Goal: Task Accomplishment & Management: Use online tool/utility

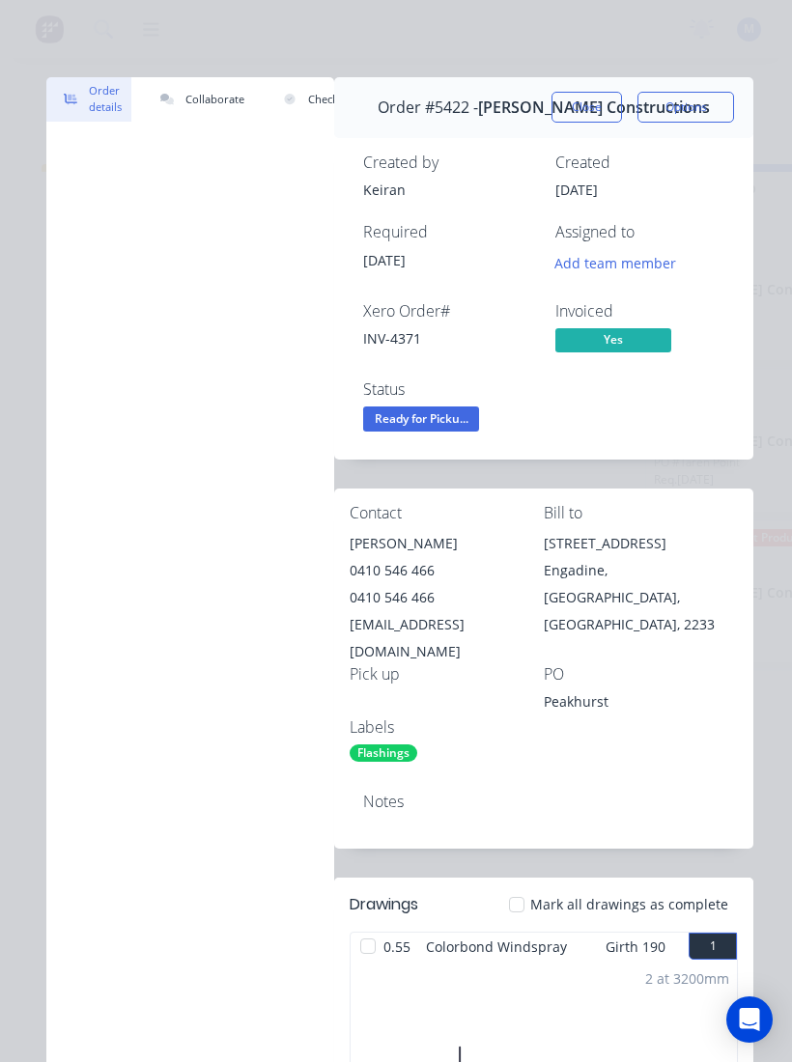
click at [597, 98] on button "Close" at bounding box center [586, 107] width 70 height 31
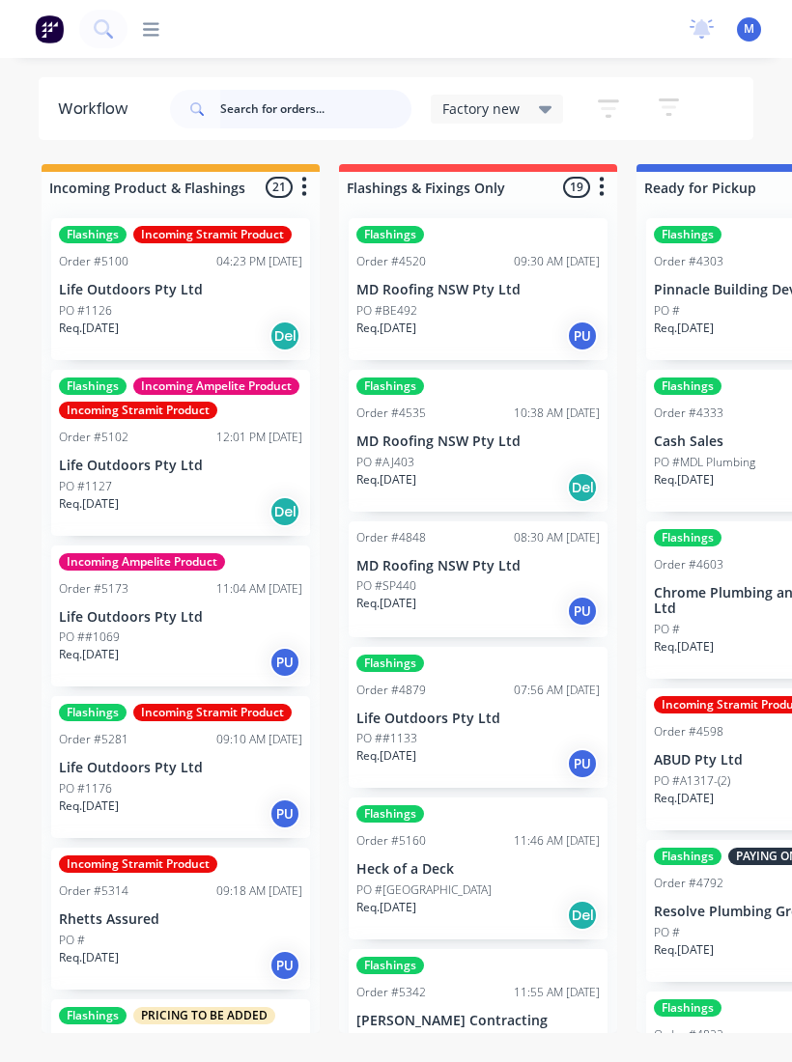
click at [316, 104] on input "text" at bounding box center [315, 109] width 191 height 39
type input "F"
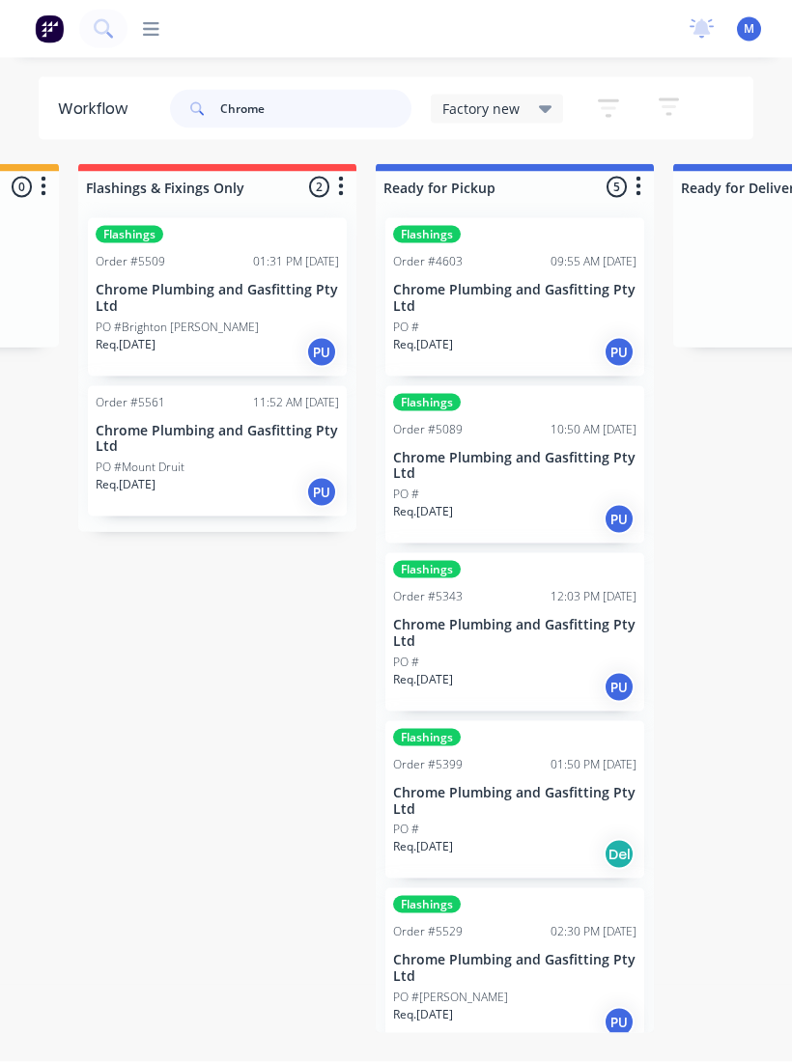
type input "Chrome"
click at [517, 301] on p "Chrome Plumbing and Gasfitting Pty Ltd" at bounding box center [514, 298] width 243 height 33
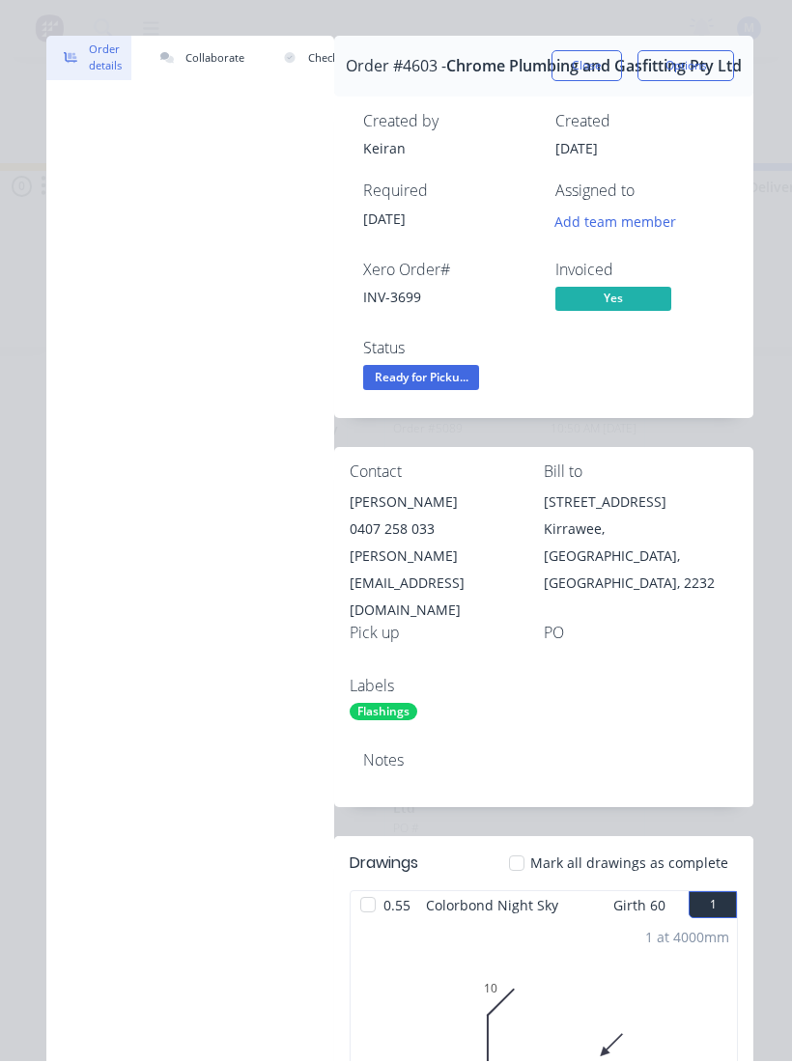
scroll to position [39, 0]
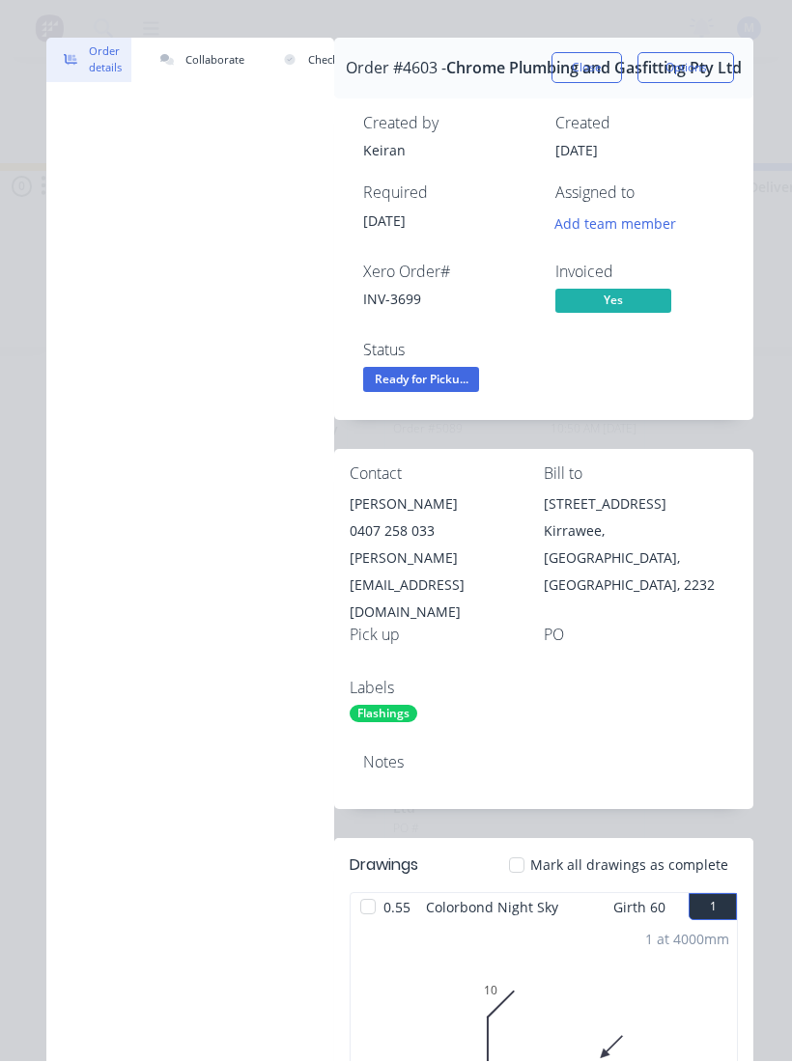
click at [456, 375] on span "Ready for Picku..." at bounding box center [421, 380] width 116 height 24
click at [590, 739] on div "Notes" at bounding box center [543, 774] width 419 height 70
click at [601, 57] on button "Close" at bounding box center [586, 68] width 70 height 31
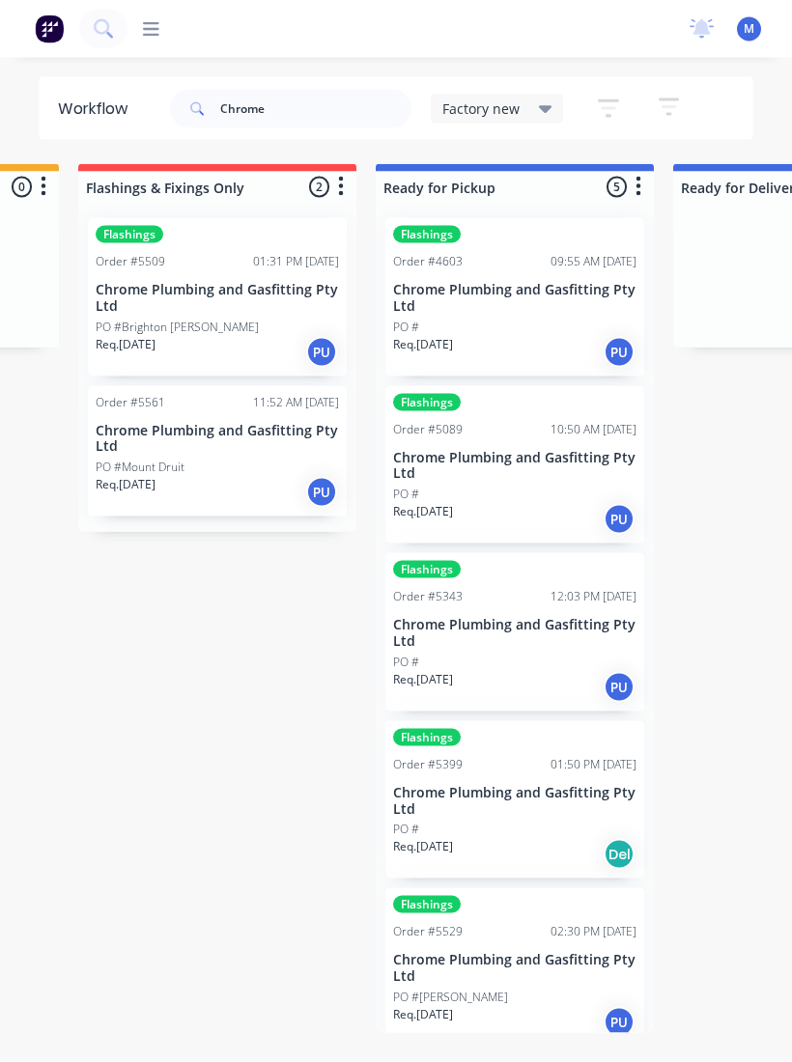
click at [556, 486] on div "PO #" at bounding box center [514, 494] width 243 height 17
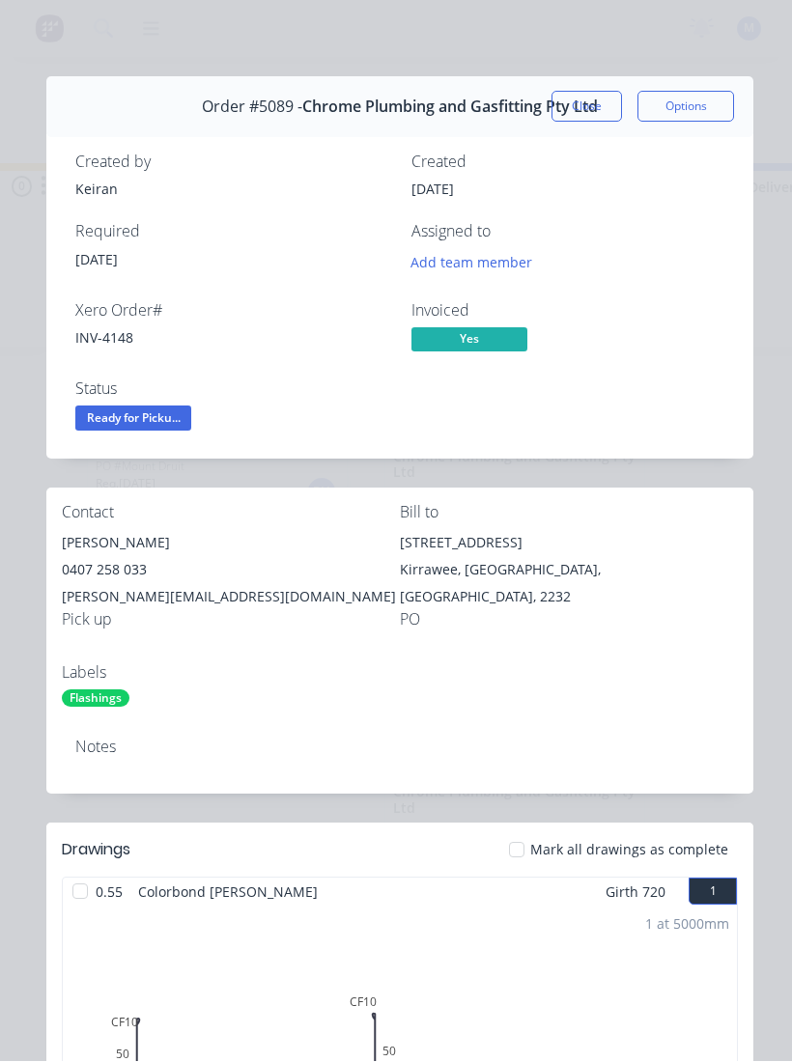
scroll to position [0, 0]
click at [582, 98] on button "Close" at bounding box center [586, 107] width 70 height 31
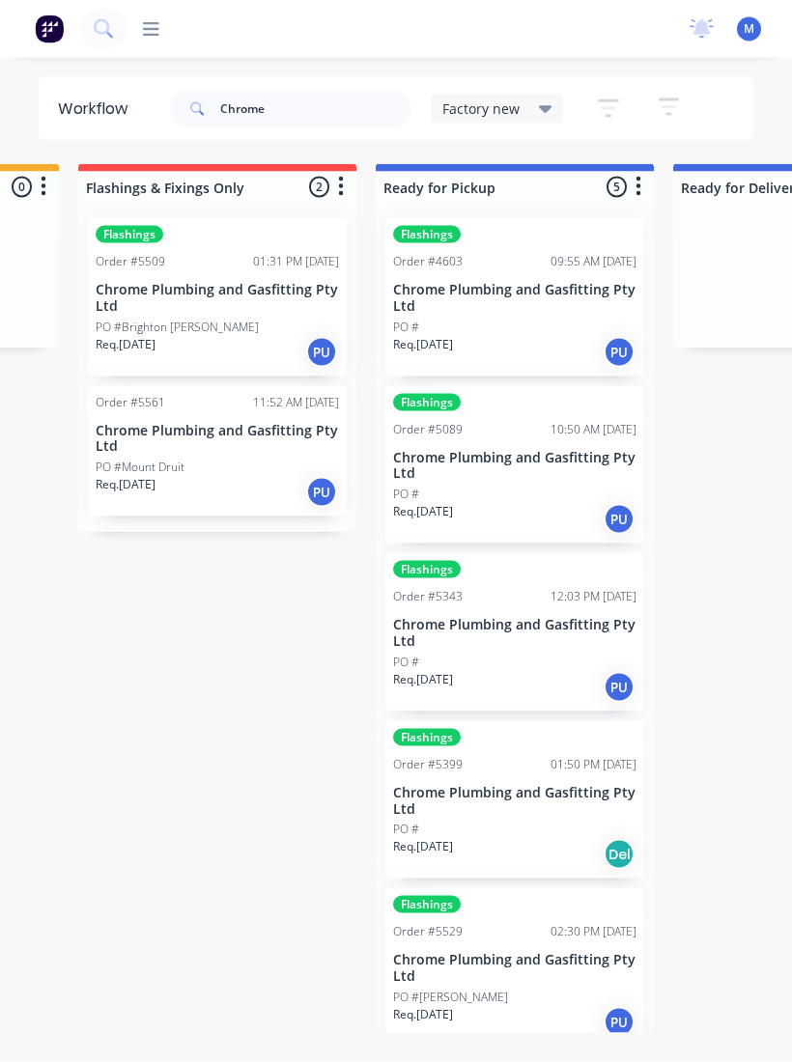
click at [538, 630] on p "Chrome Plumbing and Gasfitting Pty Ltd" at bounding box center [514, 633] width 243 height 33
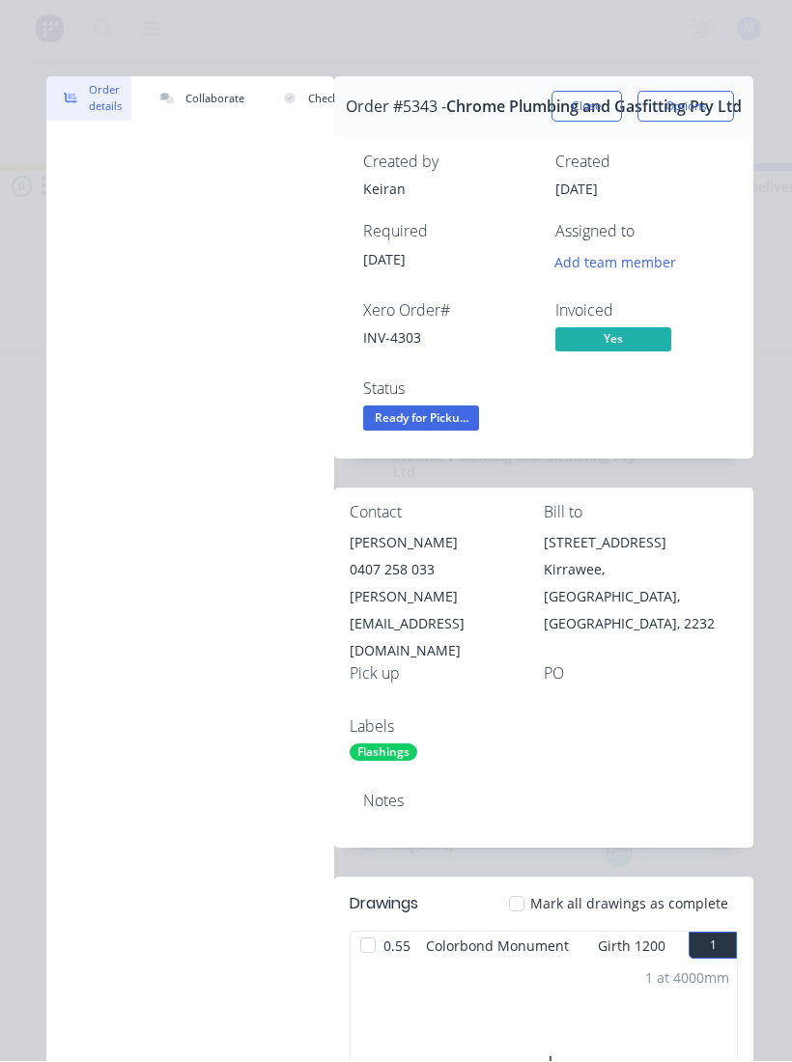
click at [587, 99] on button "Close" at bounding box center [586, 107] width 70 height 31
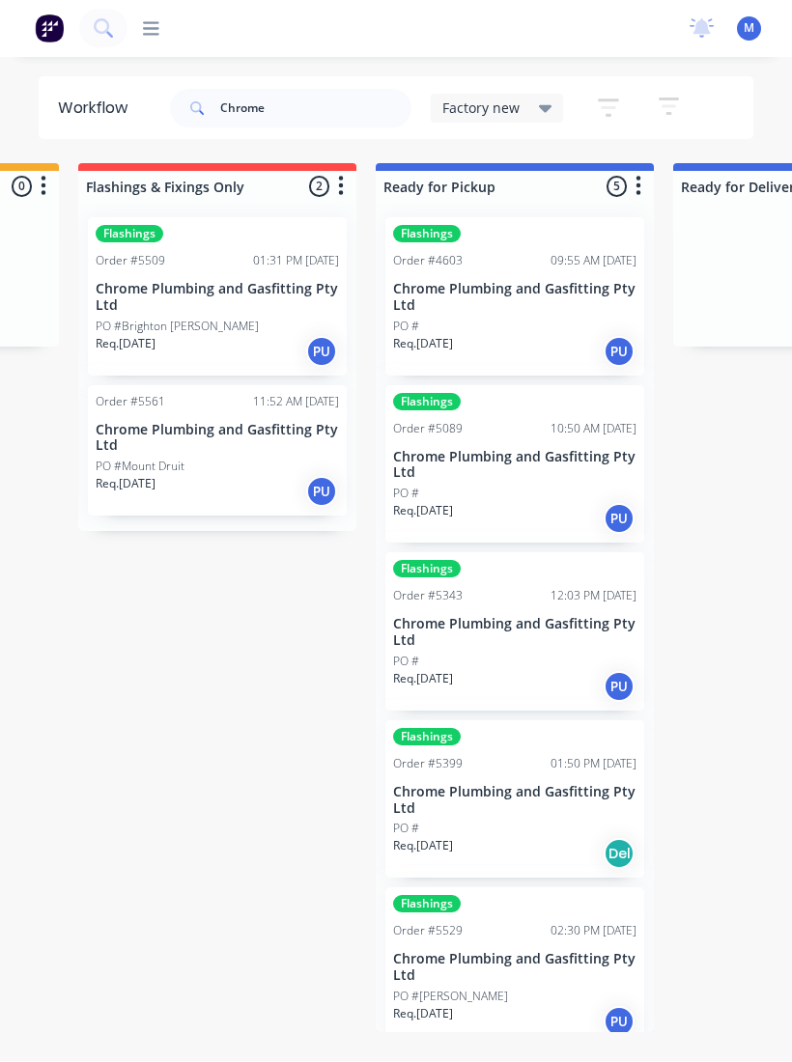
click at [528, 806] on p "Chrome Plumbing and Gasfitting Pty Ltd" at bounding box center [514, 801] width 243 height 33
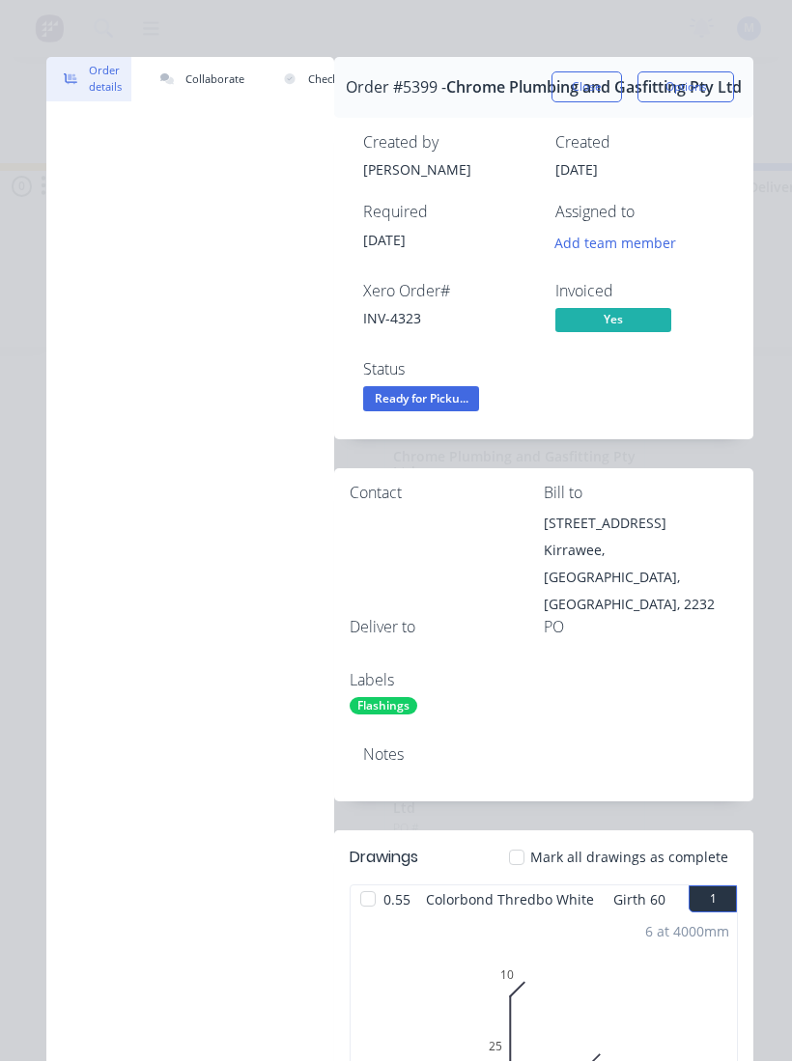
scroll to position [20, 0]
click at [452, 387] on span "Ready for Picku..." at bounding box center [421, 398] width 116 height 24
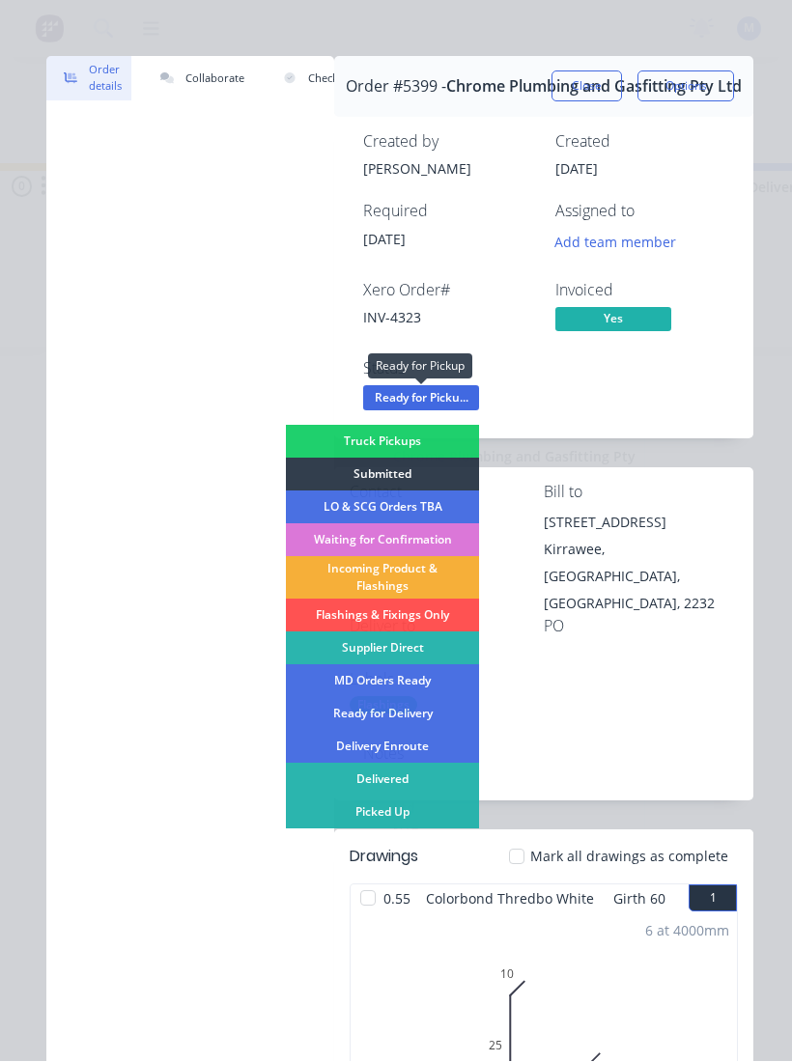
click at [386, 822] on div "Picked Up" at bounding box center [382, 813] width 193 height 33
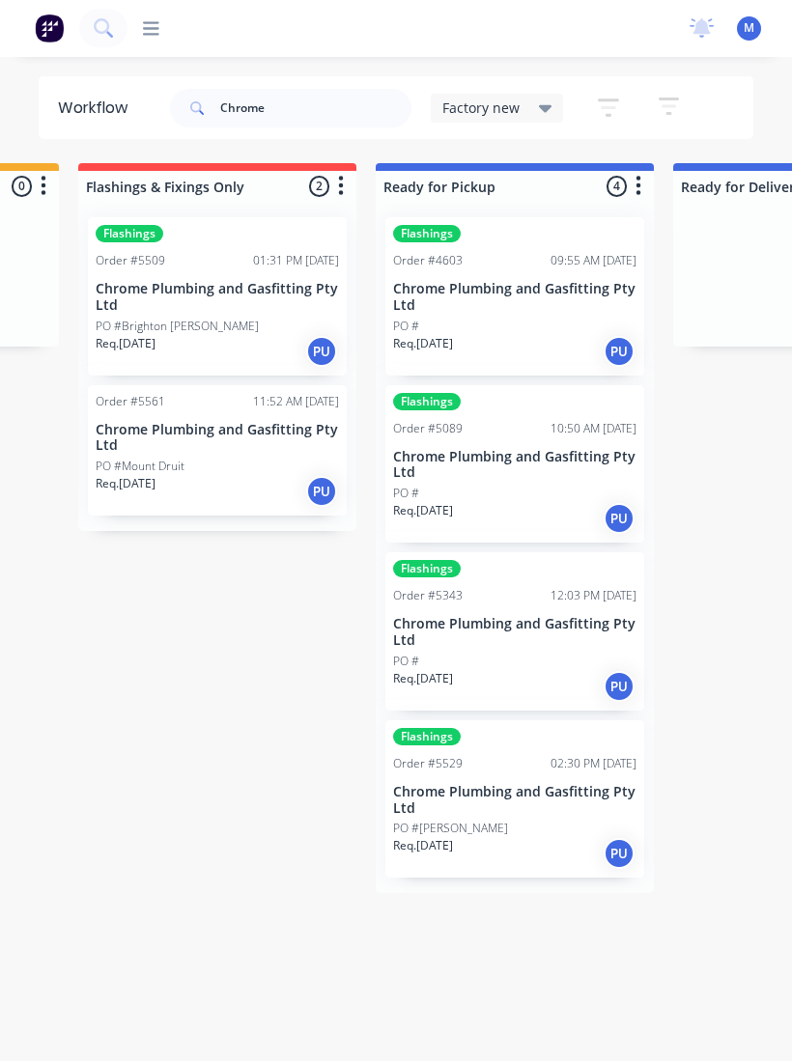
click at [536, 788] on p "Chrome Plumbing and Gasfitting Pty Ltd" at bounding box center [514, 801] width 243 height 33
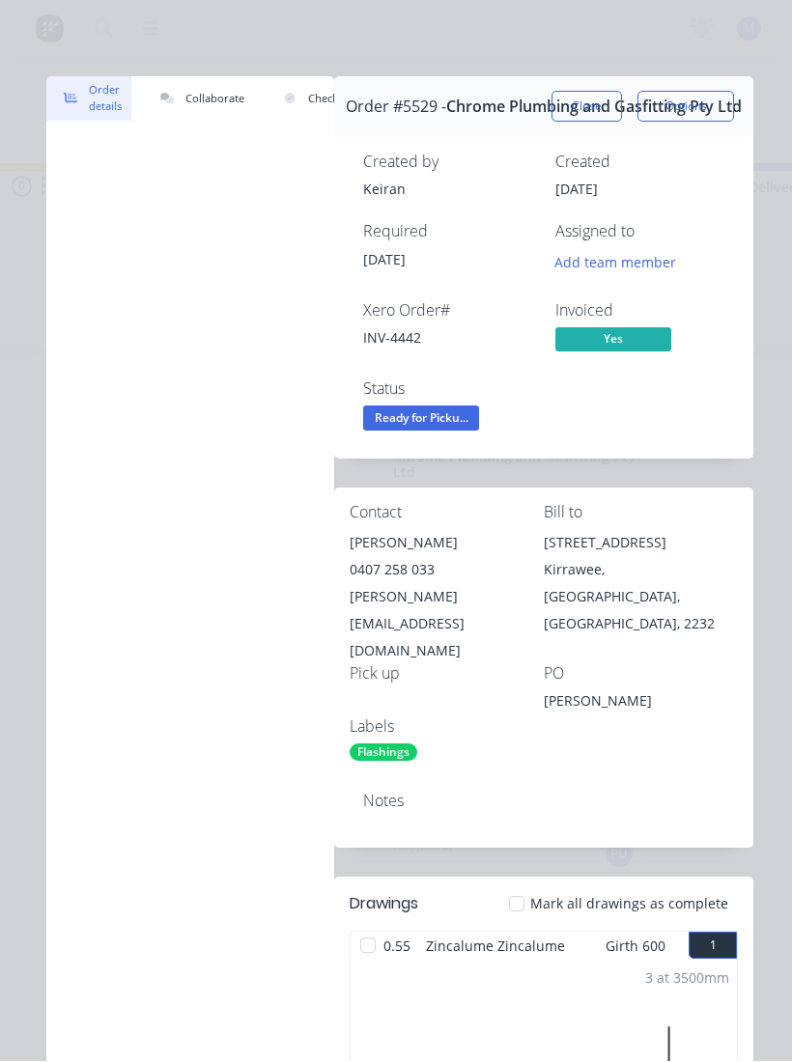
scroll to position [0, 0]
click at [597, 105] on button "Close" at bounding box center [586, 107] width 70 height 31
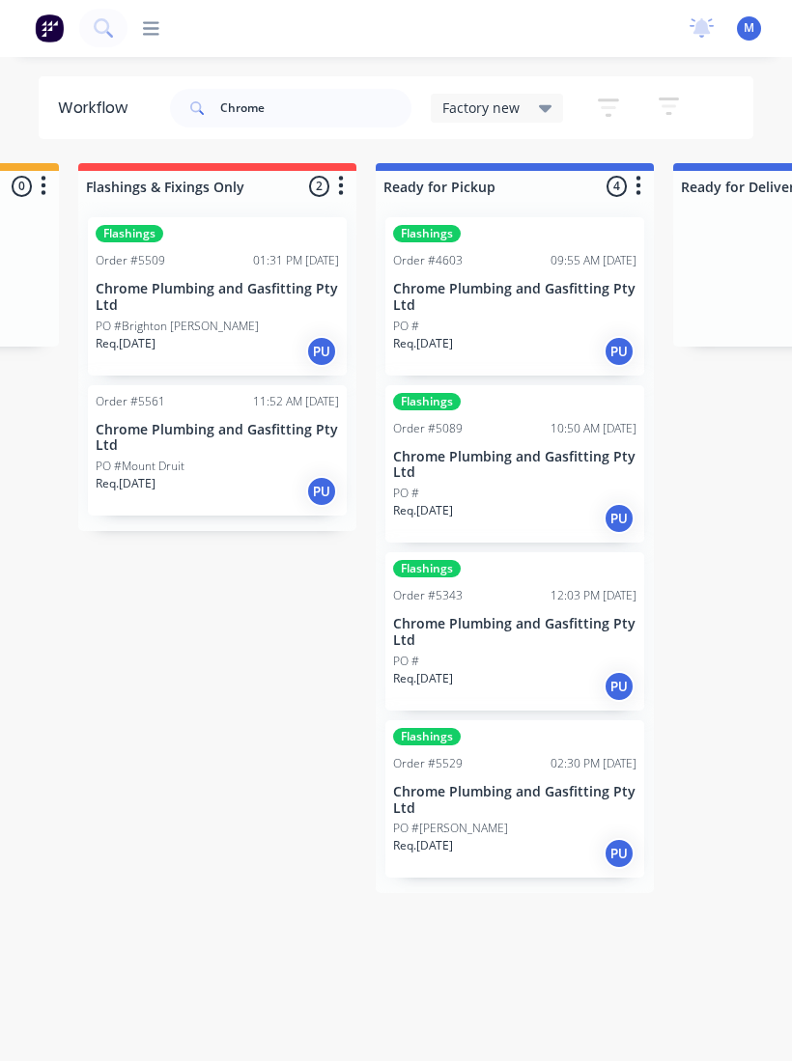
click at [529, 632] on p "Chrome Plumbing and Gasfitting Pty Ltd" at bounding box center [514, 633] width 243 height 33
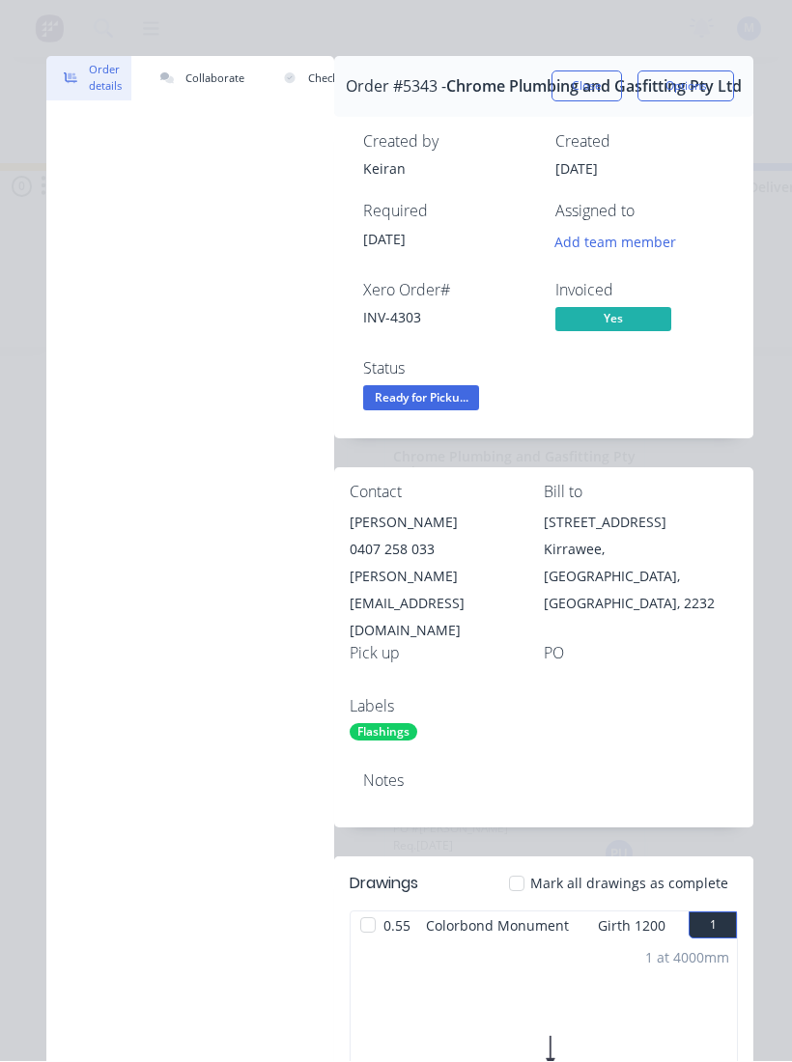
scroll to position [12, 0]
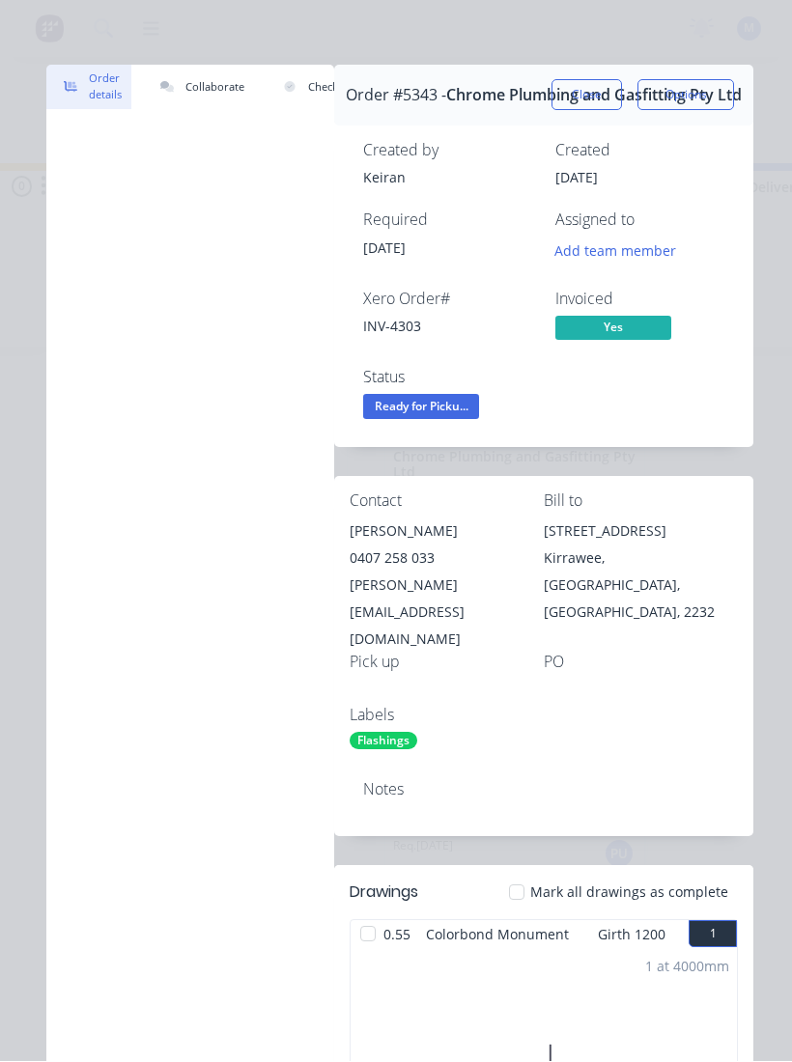
click at [589, 80] on button "Close" at bounding box center [586, 95] width 70 height 31
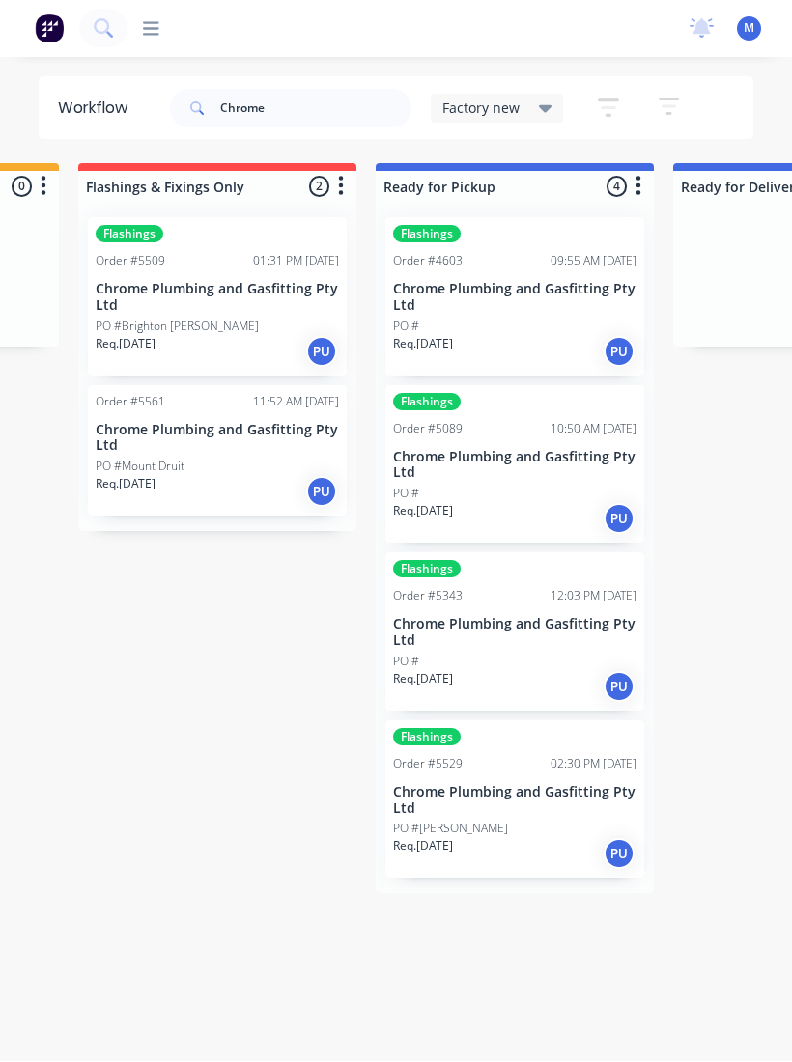
click at [540, 450] on p "Chrome Plumbing and Gasfitting Pty Ltd" at bounding box center [514, 466] width 243 height 33
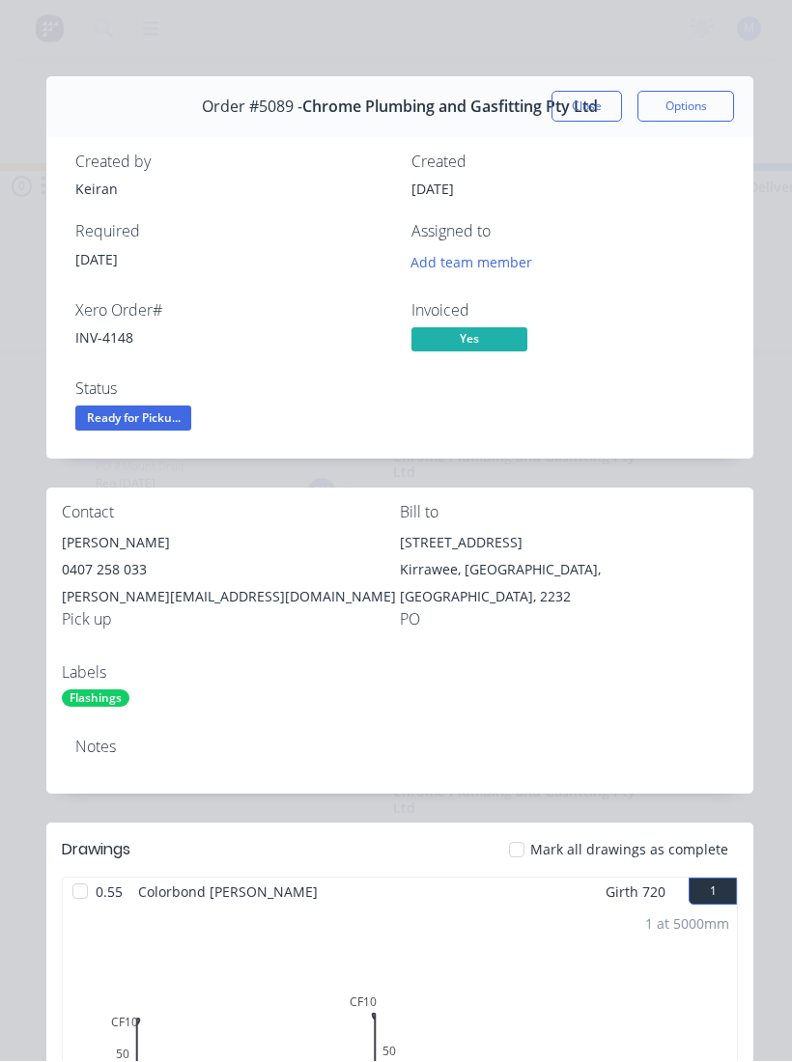
scroll to position [0, 0]
click at [590, 95] on button "Close" at bounding box center [586, 107] width 70 height 31
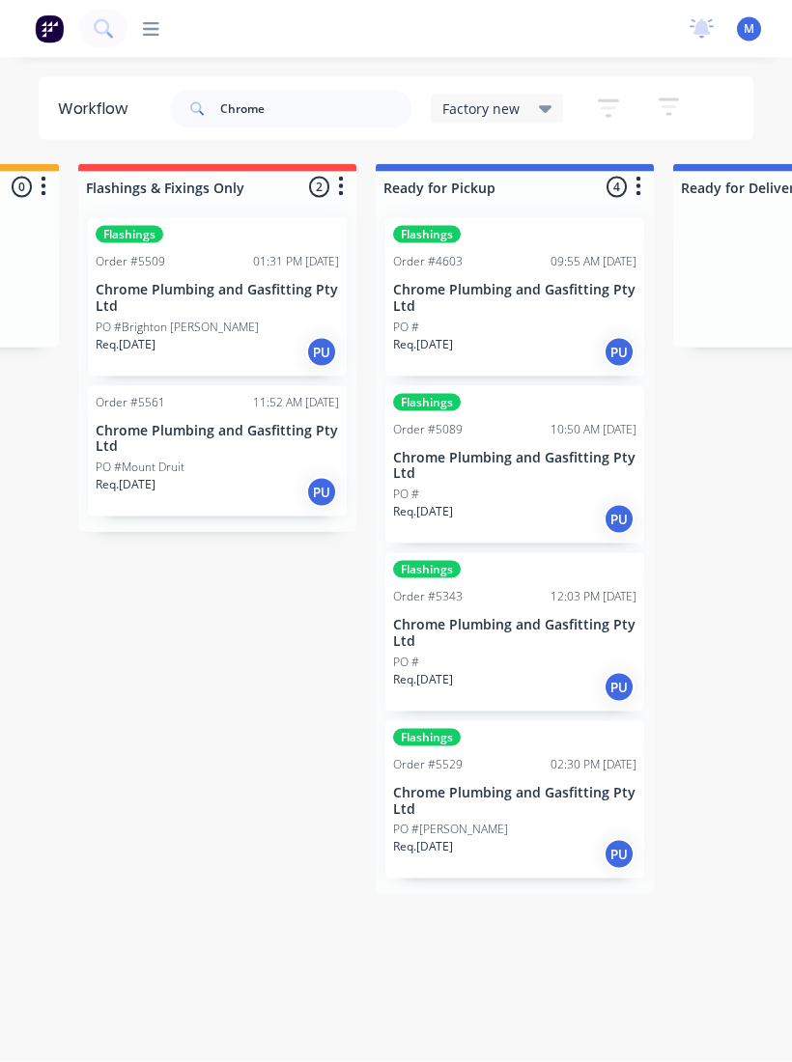
click at [504, 292] on p "Chrome Plumbing and Gasfitting Pty Ltd" at bounding box center [514, 298] width 243 height 33
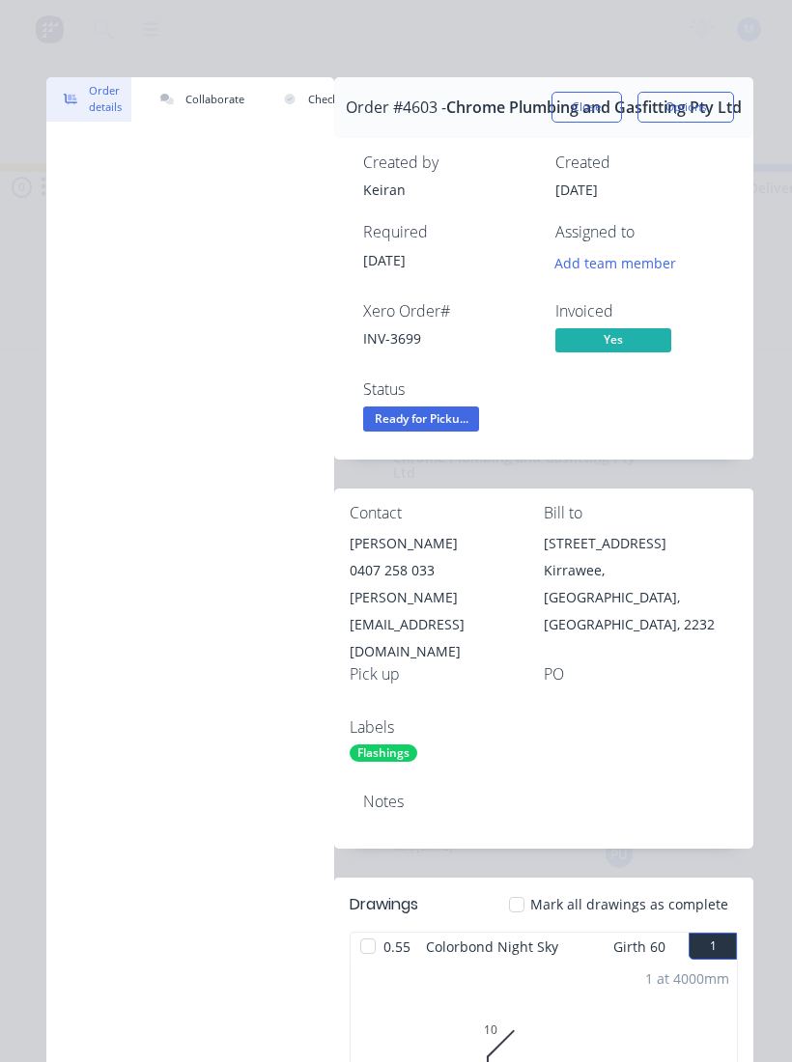
click at [431, 423] on span "Ready for Picku..." at bounding box center [421, 418] width 116 height 24
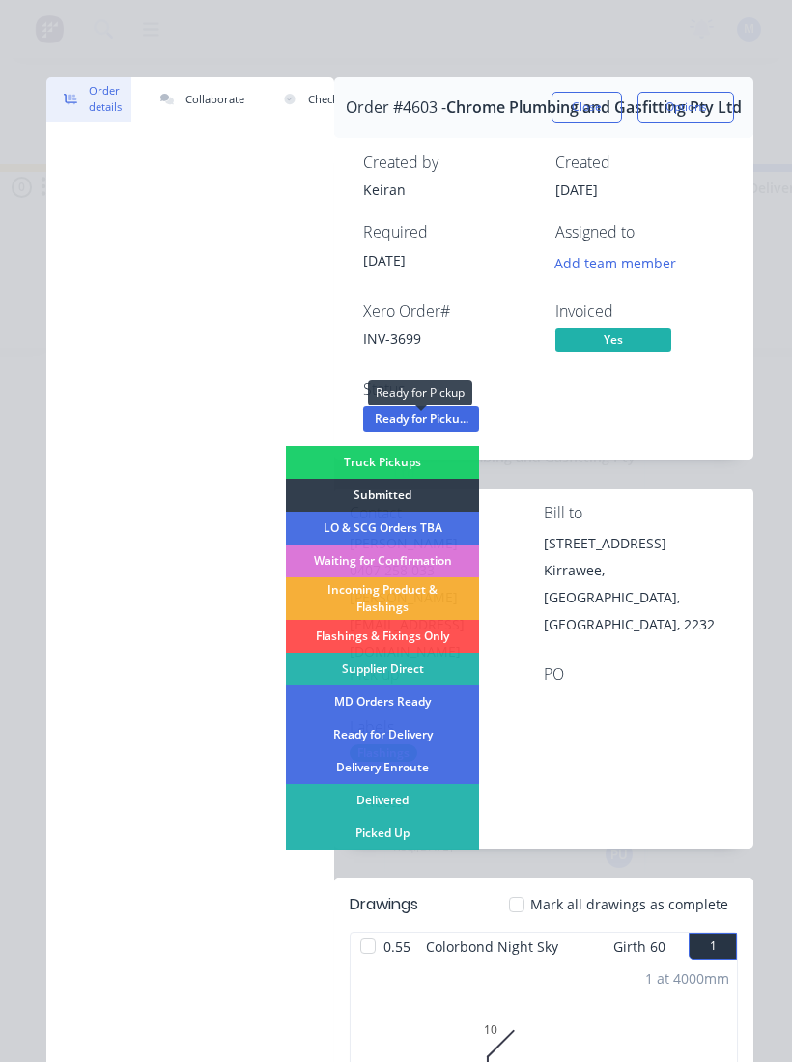
click at [446, 836] on div "Picked Up" at bounding box center [382, 833] width 193 height 33
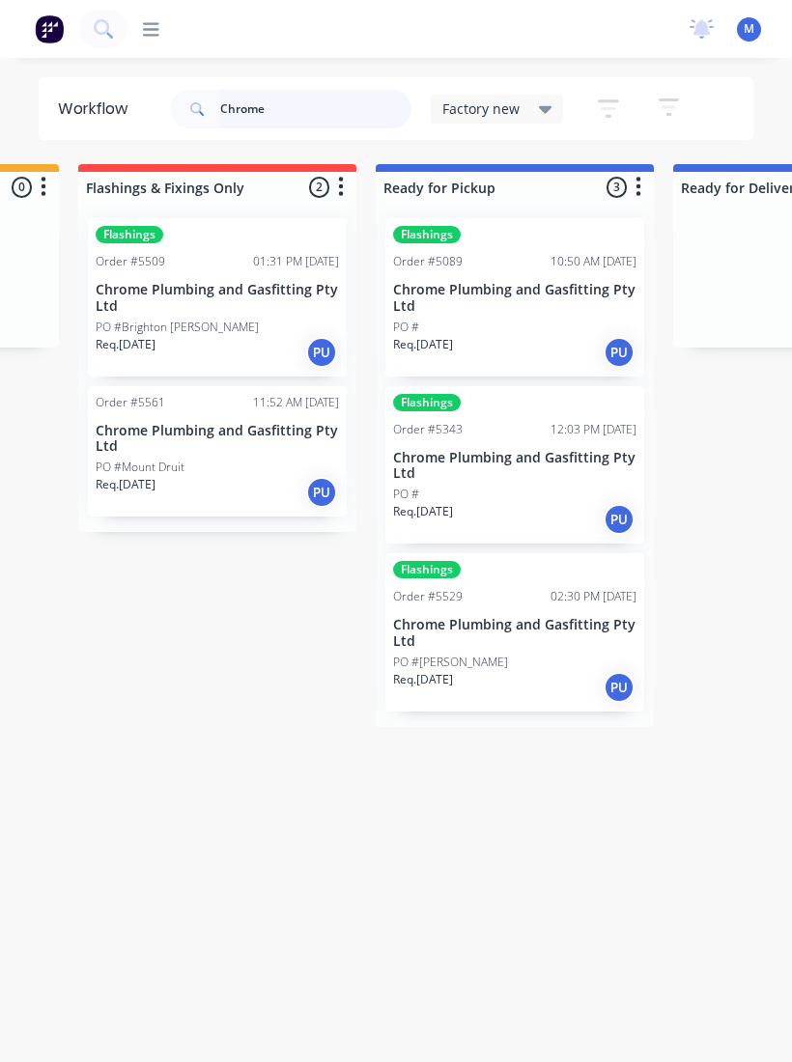
scroll to position [5, 0]
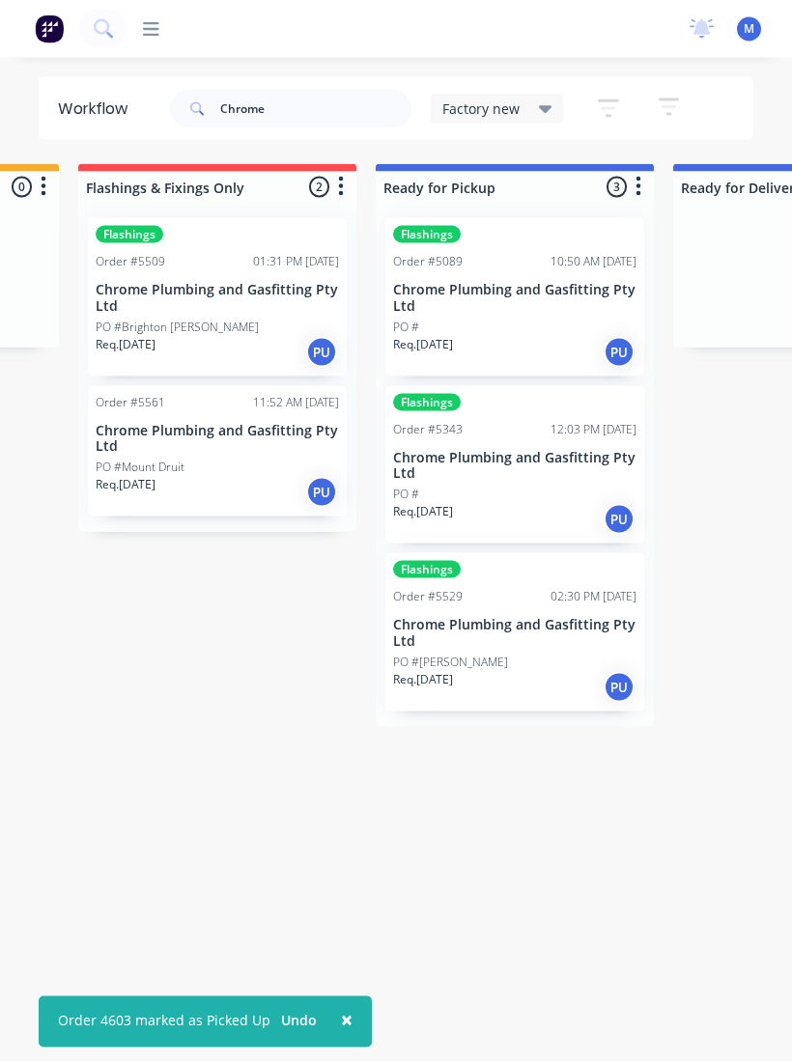
click at [252, 282] on p "Chrome Plumbing and Gasfitting Pty Ltd" at bounding box center [217, 298] width 243 height 33
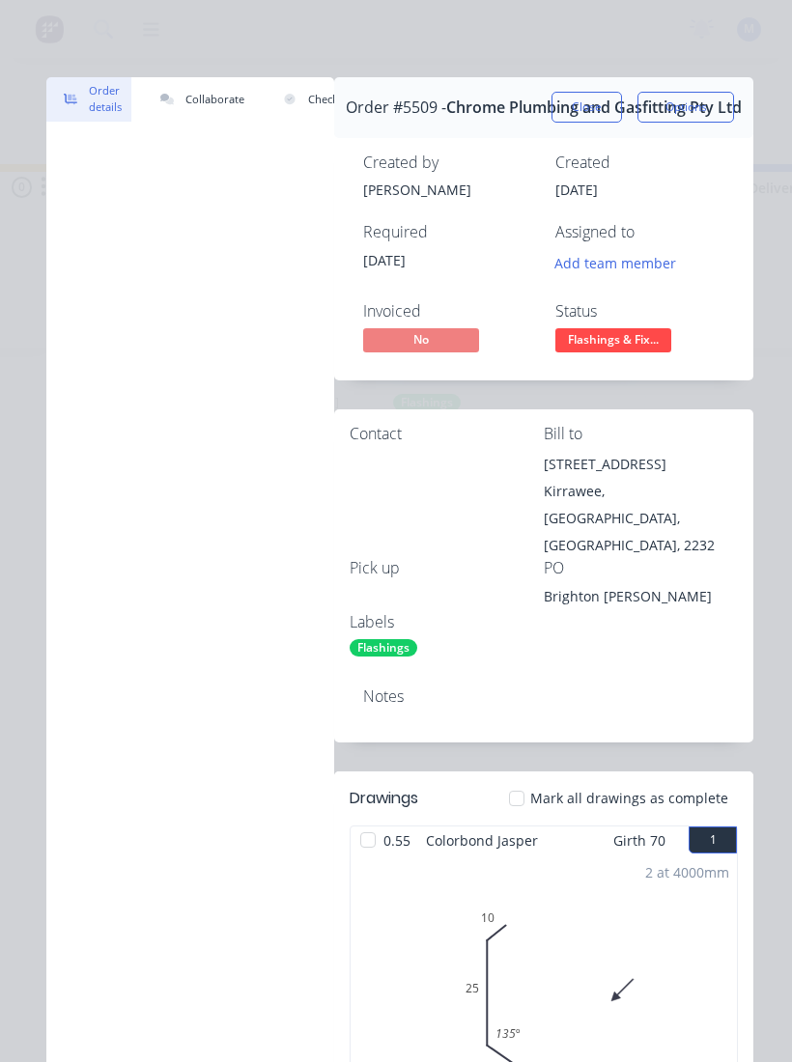
scroll to position [0, 0]
click at [597, 98] on button "Close" at bounding box center [586, 107] width 70 height 31
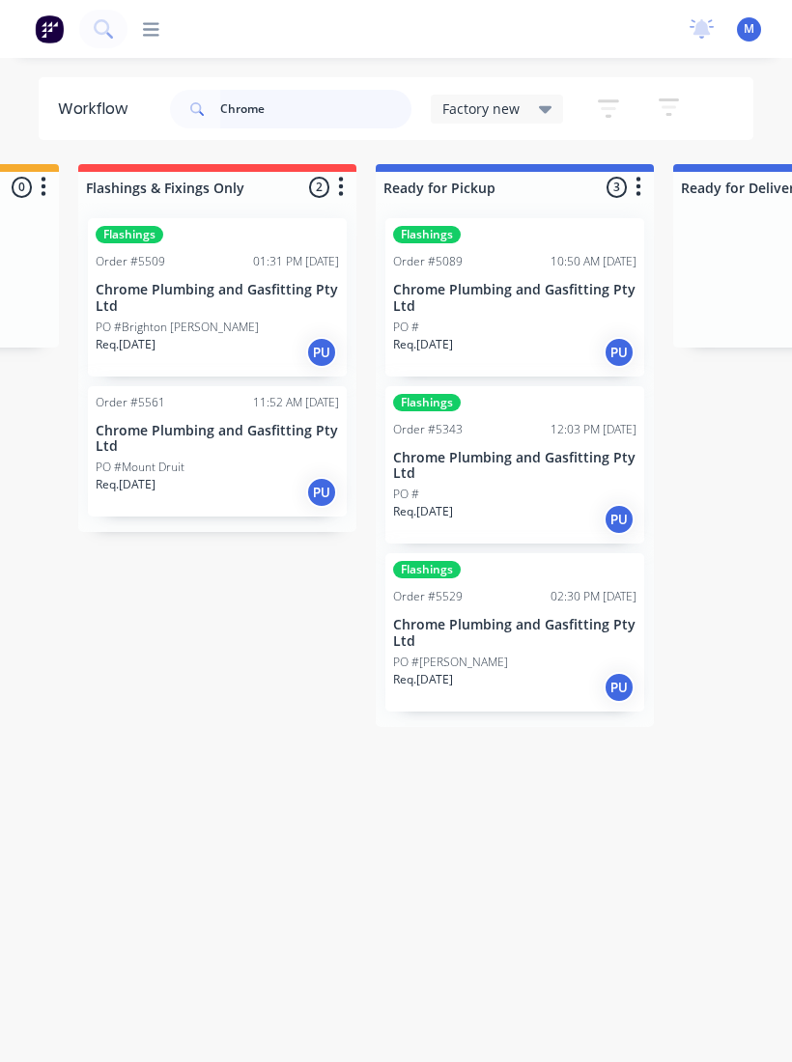
scroll to position [5, 0]
click at [231, 434] on p "Chrome Plumbing and Gasfitting Pty Ltd" at bounding box center [217, 439] width 243 height 33
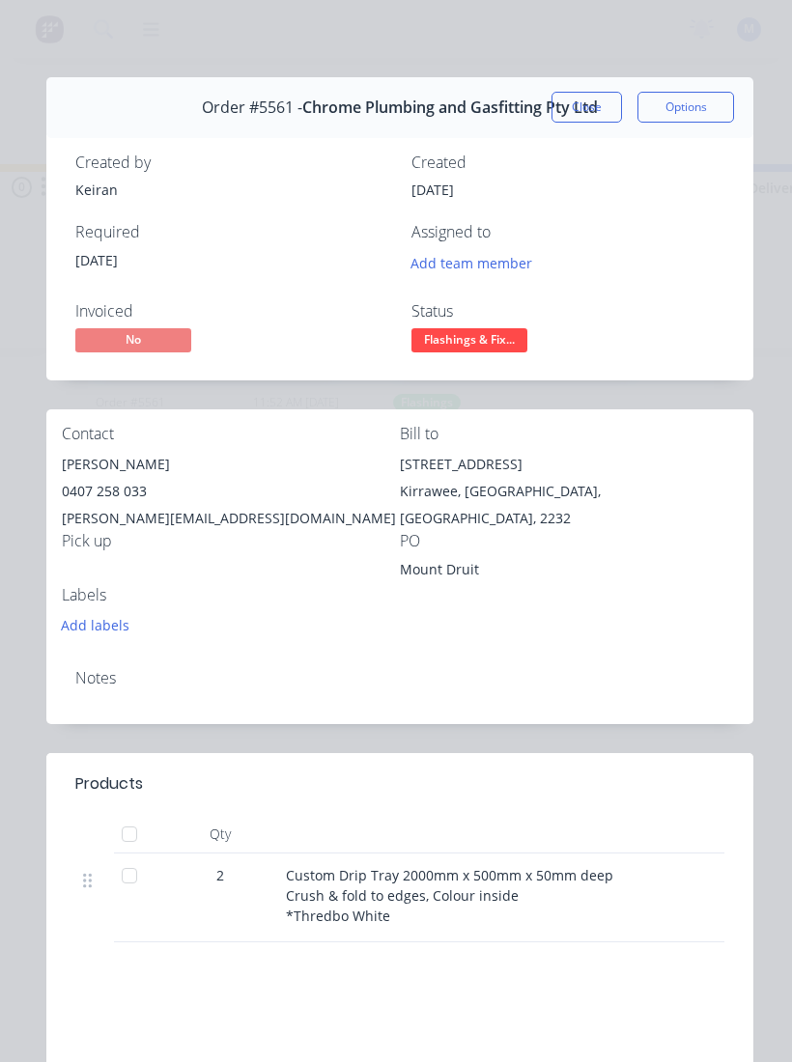
scroll to position [0, 0]
click at [596, 100] on button "Close" at bounding box center [586, 107] width 70 height 31
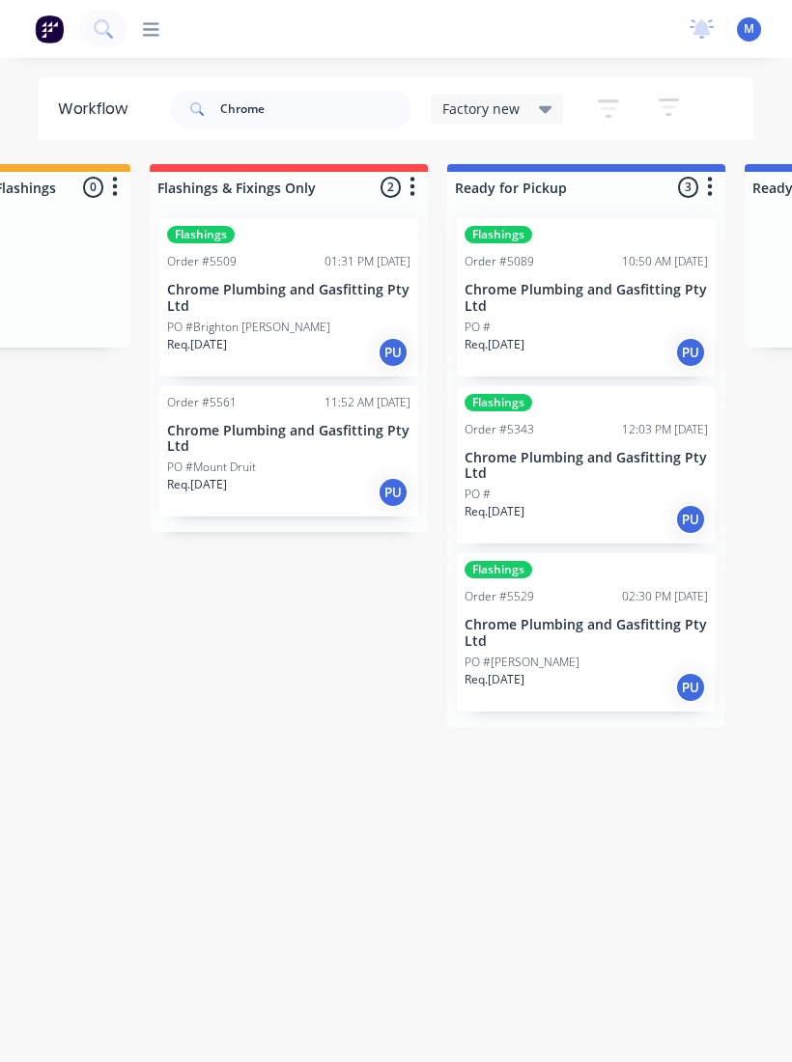
scroll to position [0, 187]
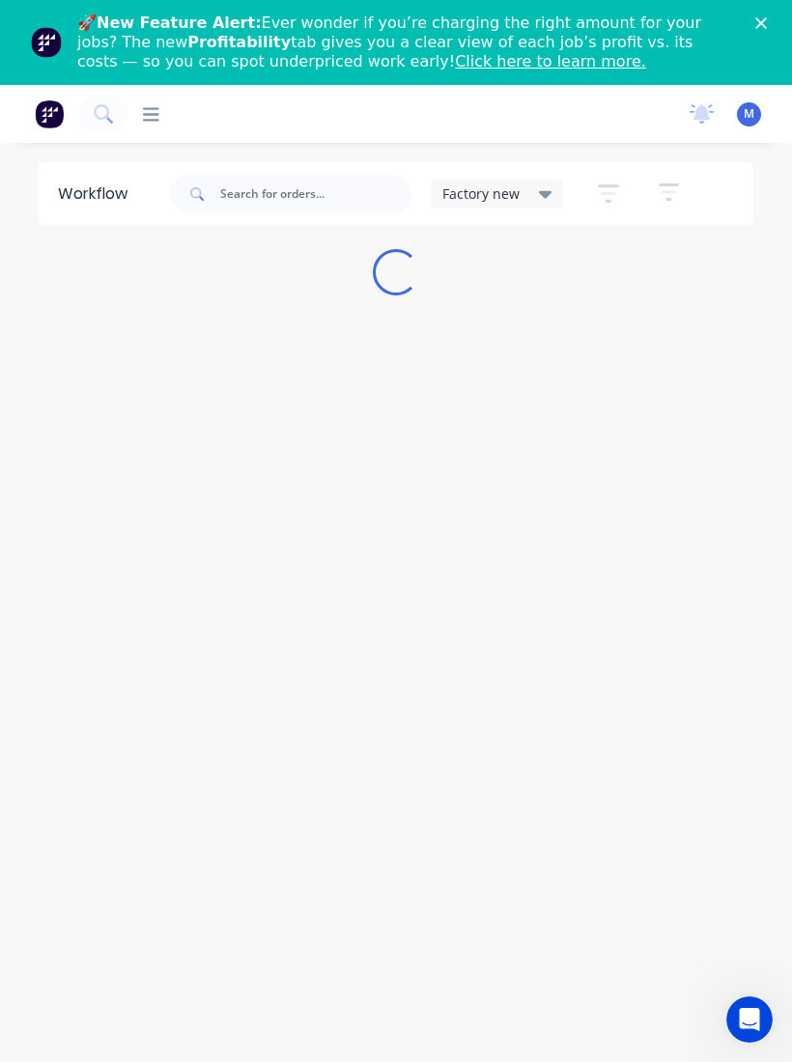
click at [765, 19] on polygon "Close" at bounding box center [761, 23] width 12 height 12
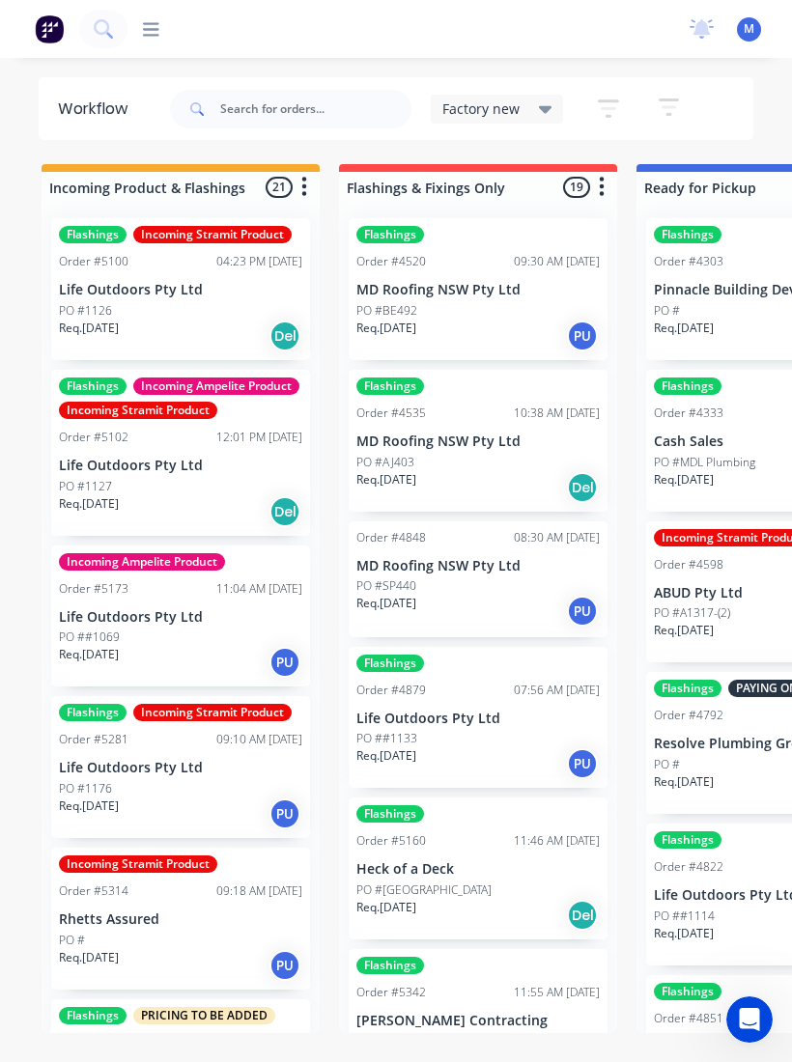
click at [52, 36] on img at bounding box center [49, 28] width 29 height 29
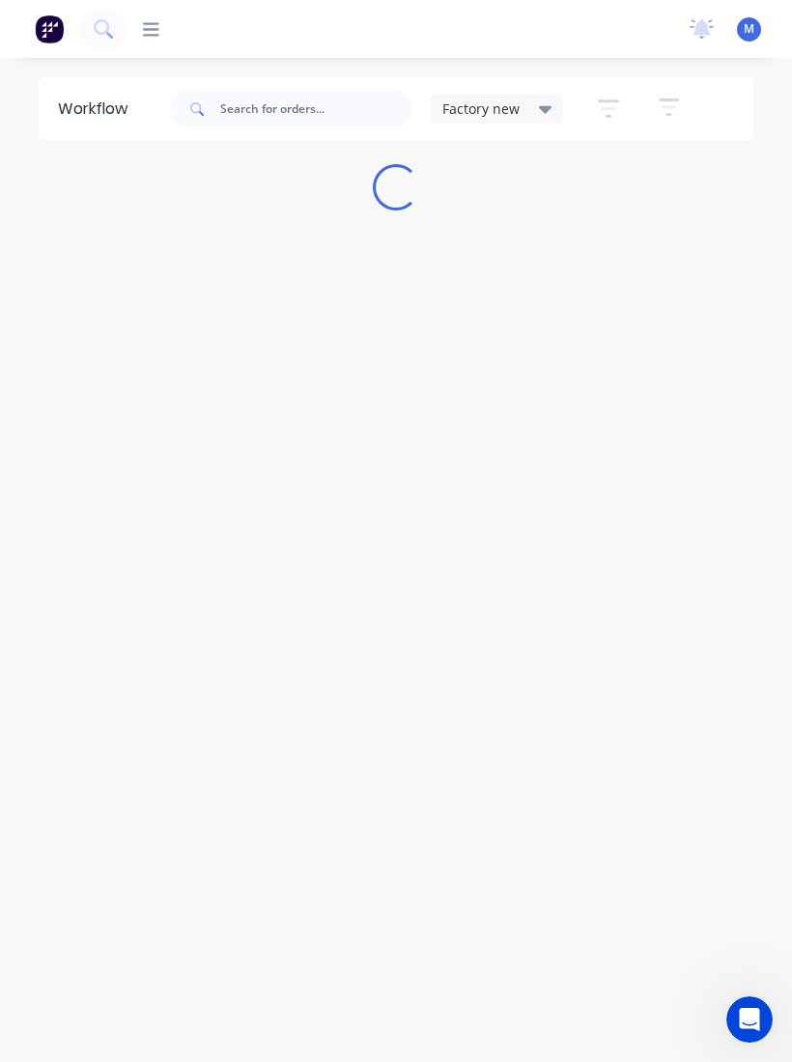
click at [157, 28] on icon at bounding box center [151, 29] width 16 height 18
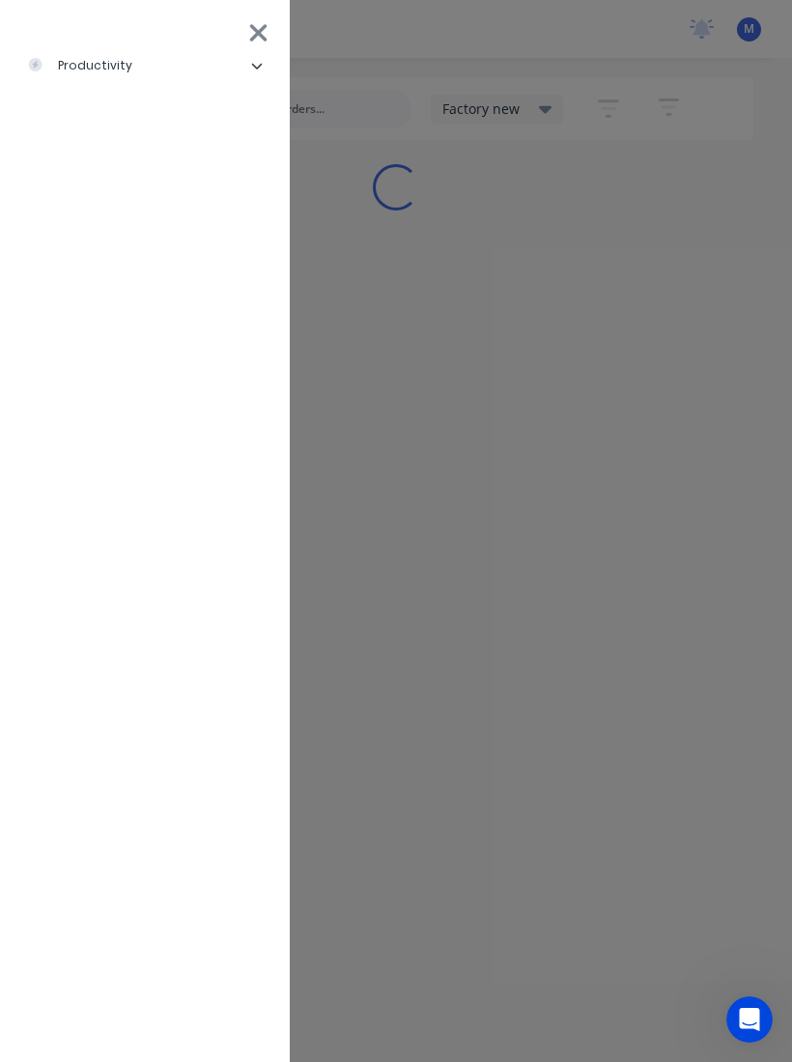
click at [257, 36] on icon at bounding box center [258, 32] width 17 height 17
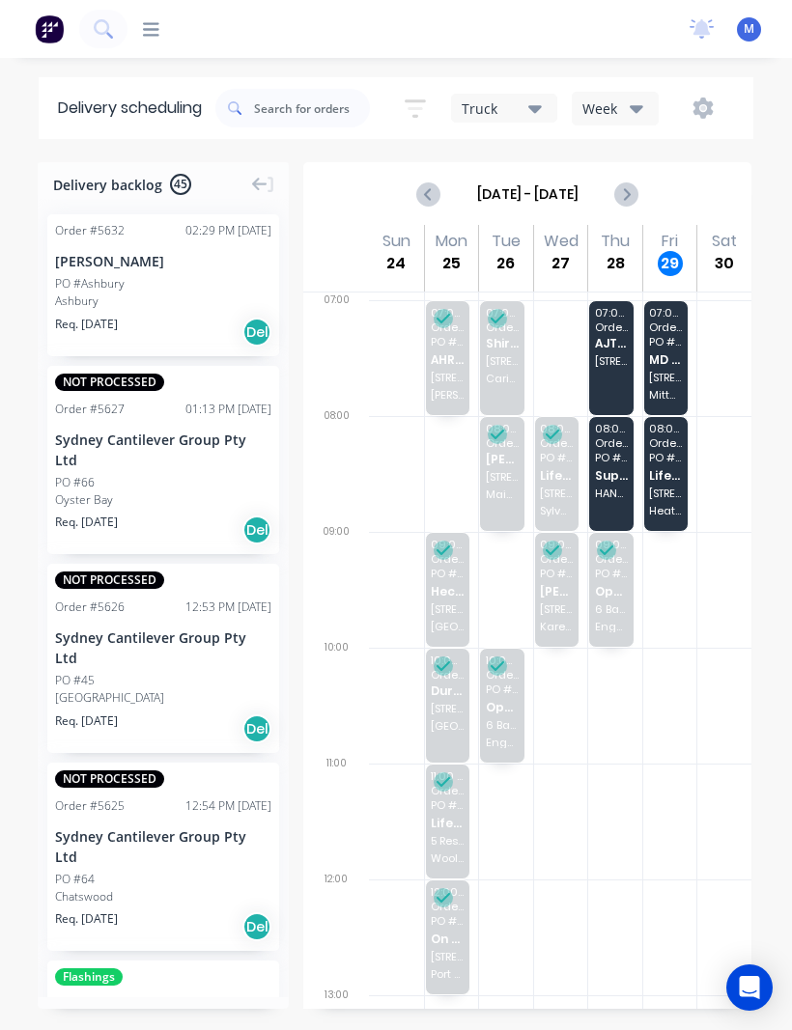
click at [672, 482] on div "08:00 - 09:00 Order # 5390 PO # 1182 Life Outdoors Pty Ltd [STREET_ADDRESS][PER…" at bounding box center [666, 474] width 44 height 114
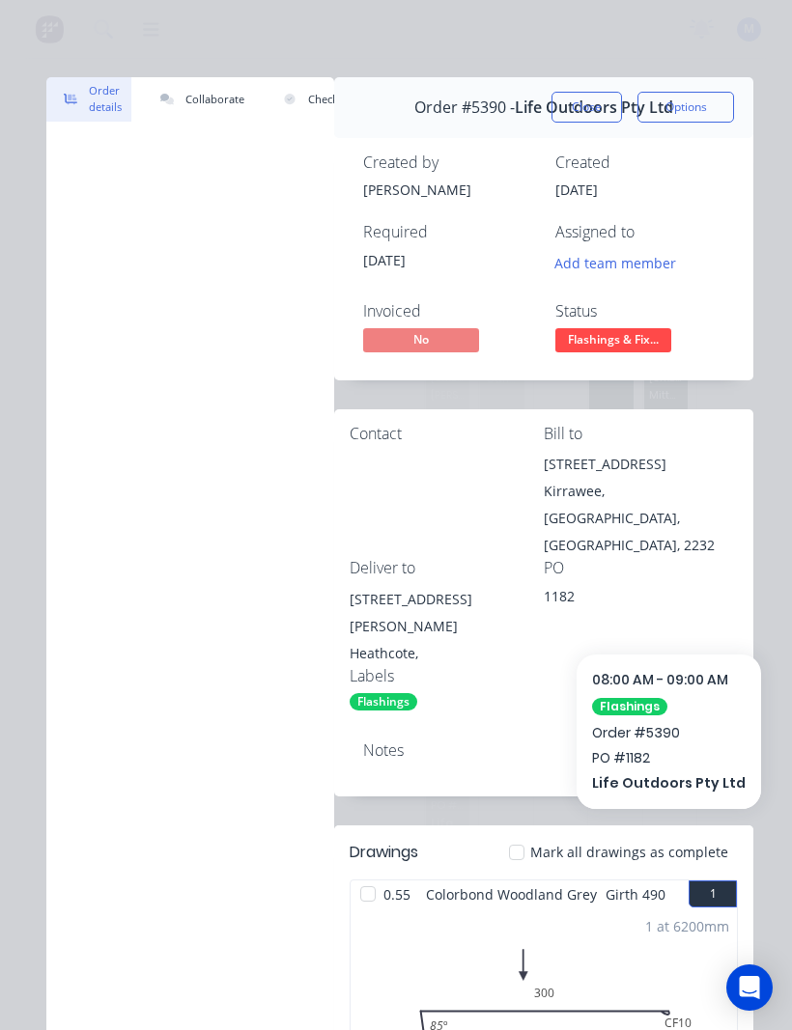
click at [594, 102] on button "Close" at bounding box center [586, 107] width 70 height 31
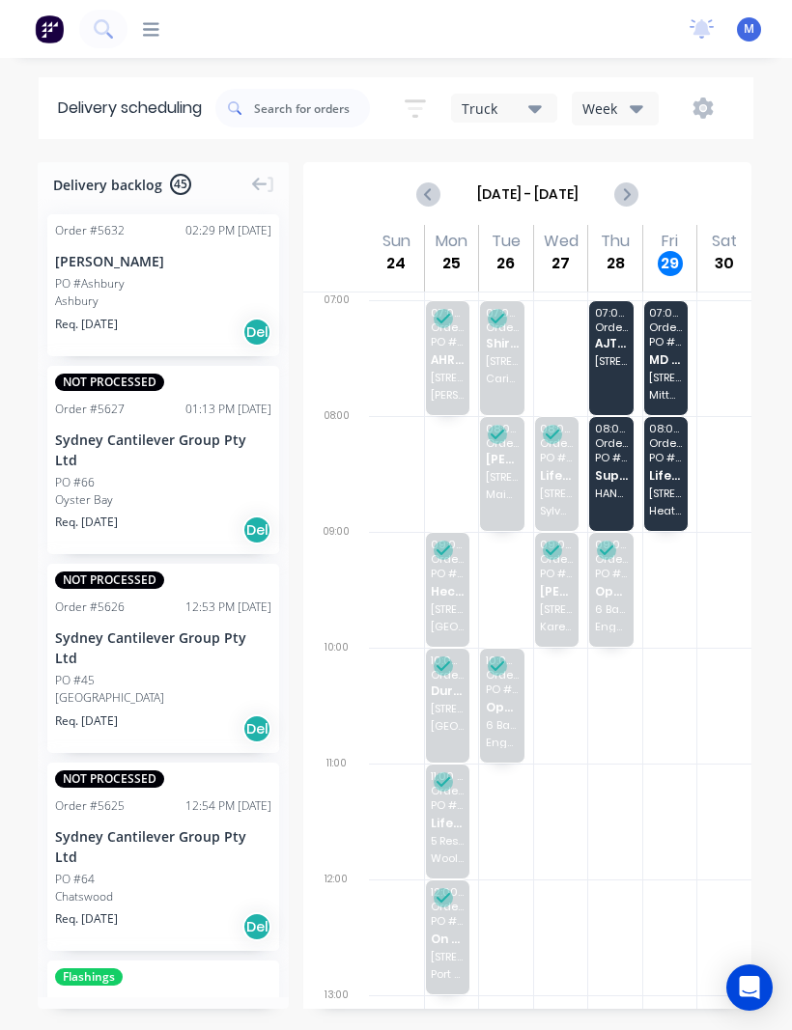
click at [674, 382] on span "[STREET_ADDRESS]" at bounding box center [665, 378] width 33 height 12
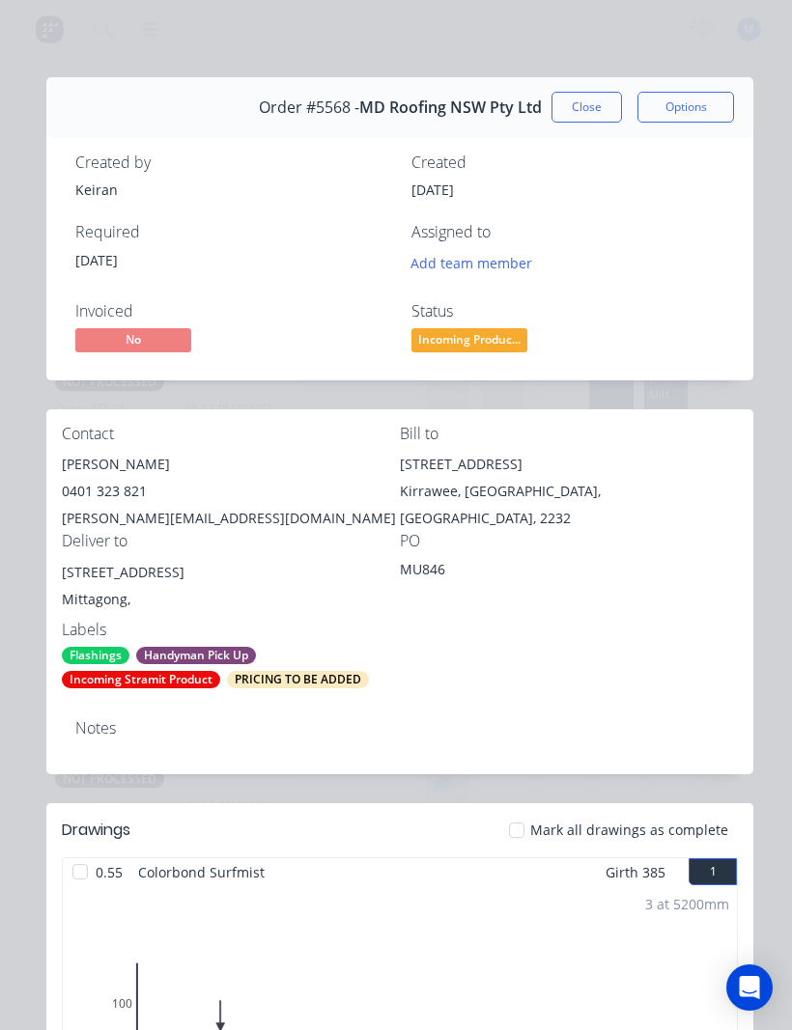
click at [606, 106] on button "Close" at bounding box center [586, 107] width 70 height 31
